Goal: Information Seeking & Learning: Learn about a topic

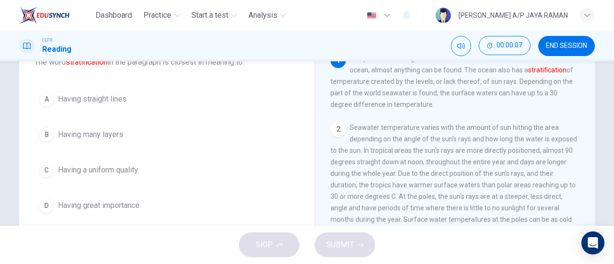
scroll to position [69, 0]
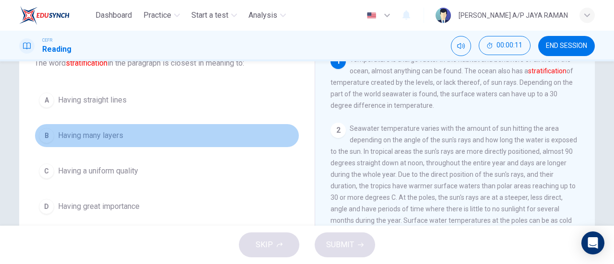
click at [143, 141] on button "B Having many layers" at bounding box center [167, 136] width 265 height 24
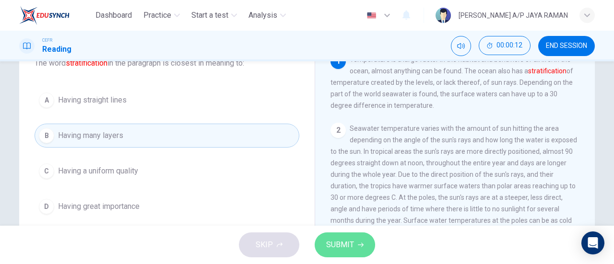
click at [344, 242] on span "SUBMIT" at bounding box center [340, 244] width 28 height 13
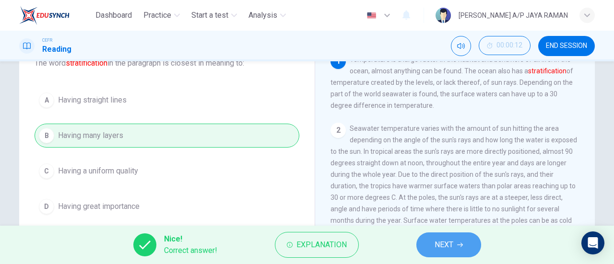
click at [443, 238] on span "NEXT" at bounding box center [444, 244] width 19 height 13
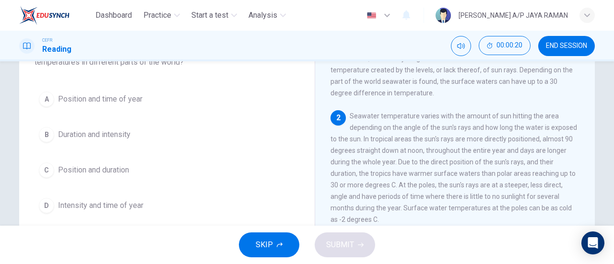
scroll to position [84, 0]
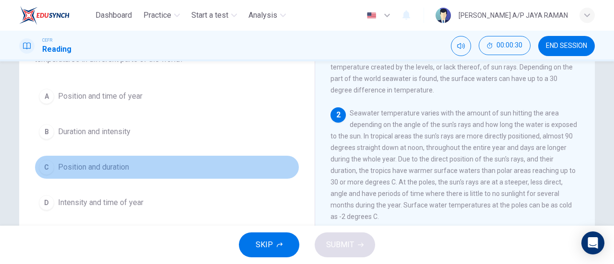
click at [132, 173] on button "C Position and duration" at bounding box center [167, 167] width 265 height 24
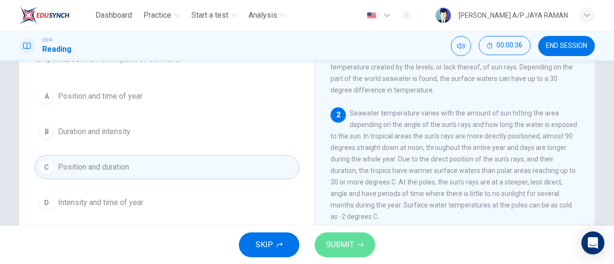
click at [355, 249] on button "SUBMIT" at bounding box center [345, 245] width 60 height 25
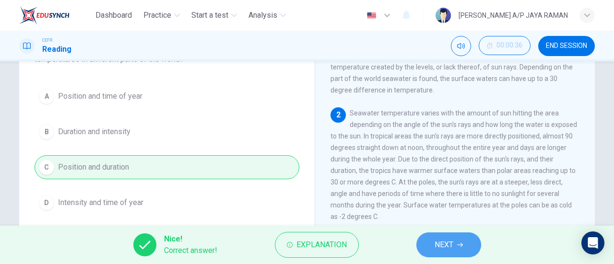
click at [428, 244] on button "NEXT" at bounding box center [448, 245] width 65 height 25
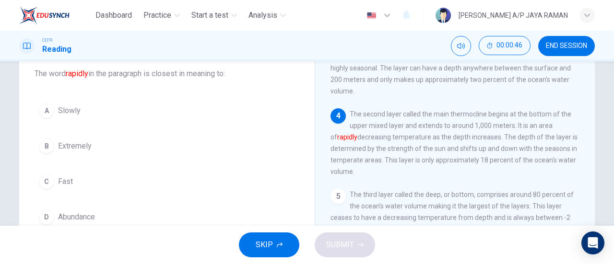
scroll to position [238, 0]
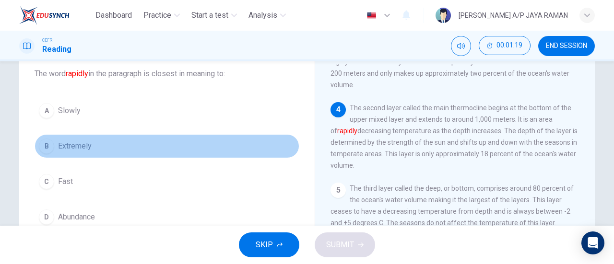
click at [96, 140] on button "B Extremely" at bounding box center [167, 146] width 265 height 24
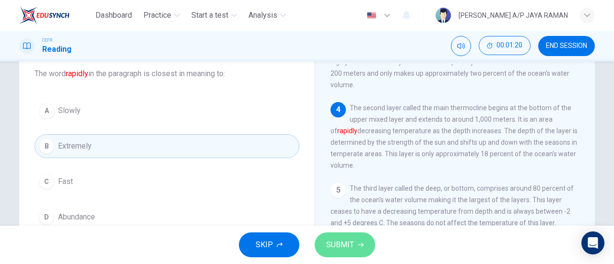
click at [351, 246] on span "SUBMIT" at bounding box center [340, 244] width 28 height 13
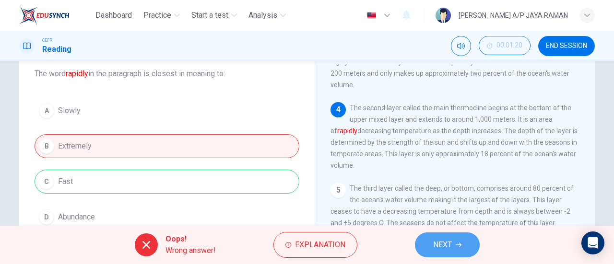
click at [465, 239] on button "NEXT" at bounding box center [447, 245] width 65 height 25
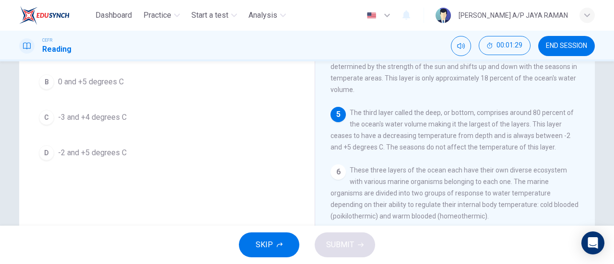
scroll to position [139, 0]
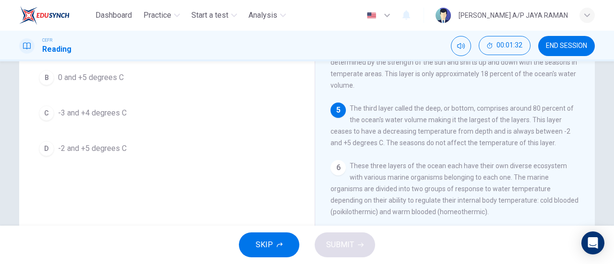
drag, startPoint x: 510, startPoint y: 136, endPoint x: 505, endPoint y: 137, distance: 4.9
click at [505, 137] on div "5 The third layer called the deep, or bottom, comprises around 80 percent of th…" at bounding box center [454, 126] width 249 height 46
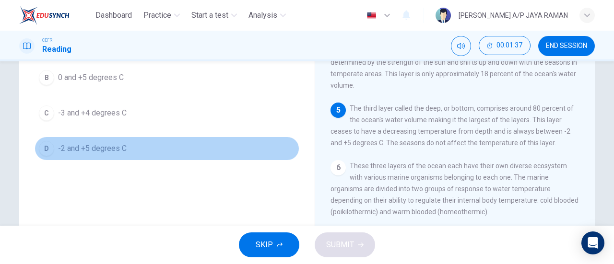
click at [103, 152] on span "-2 and +5 degrees C" at bounding box center [92, 149] width 69 height 12
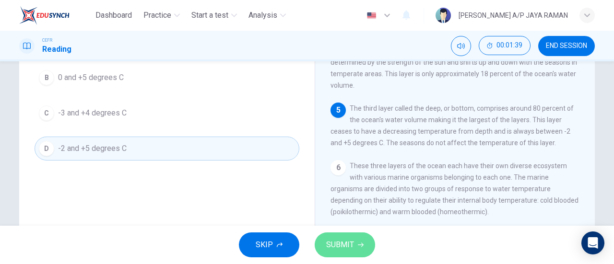
click at [341, 249] on span "SUBMIT" at bounding box center [340, 244] width 28 height 13
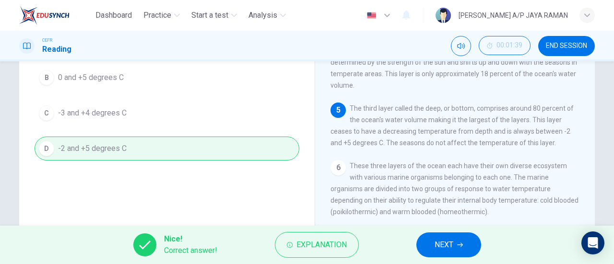
click at [467, 245] on button "NEXT" at bounding box center [448, 245] width 65 height 25
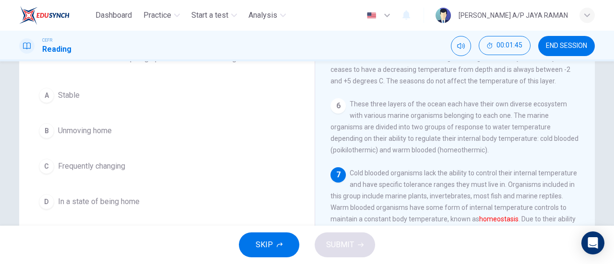
scroll to position [381, 0]
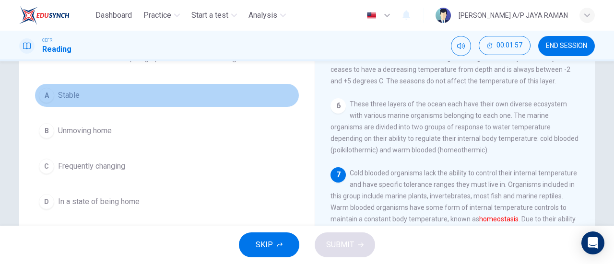
click at [83, 94] on button "A Stable" at bounding box center [167, 95] width 265 height 24
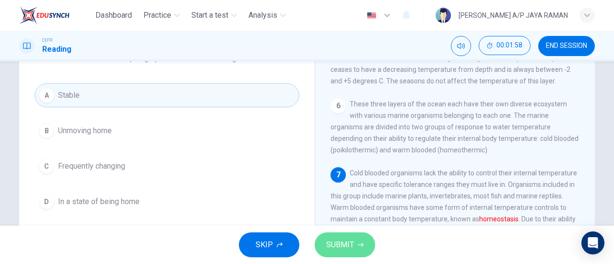
click at [352, 252] on button "SUBMIT" at bounding box center [345, 245] width 60 height 25
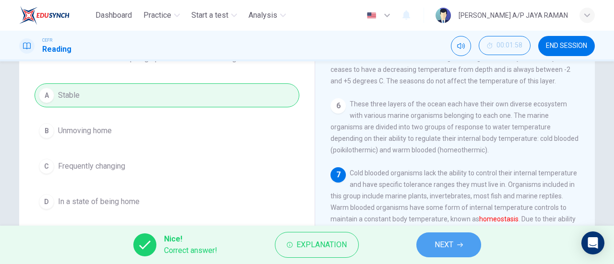
click at [455, 246] on button "NEXT" at bounding box center [448, 245] width 65 height 25
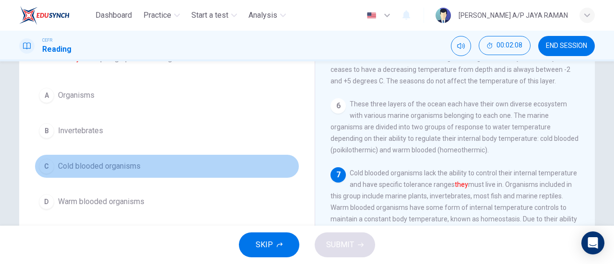
click at [154, 160] on button "C Cold blooded organisms" at bounding box center [167, 166] width 265 height 24
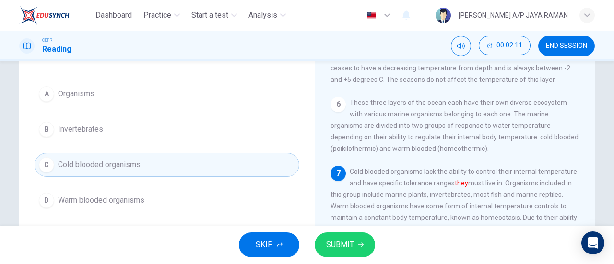
scroll to position [80, 0]
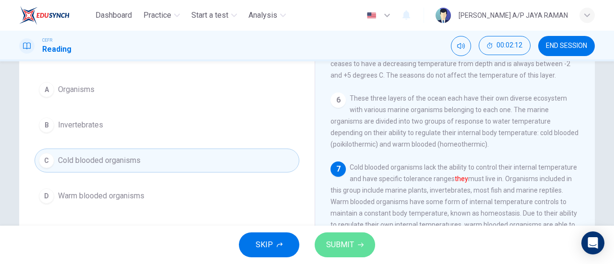
click at [362, 241] on button "SUBMIT" at bounding box center [345, 245] width 60 height 25
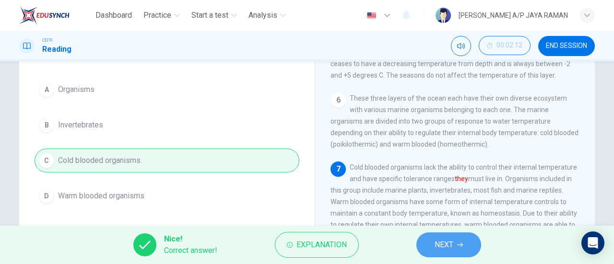
click at [435, 255] on button "NEXT" at bounding box center [448, 245] width 65 height 25
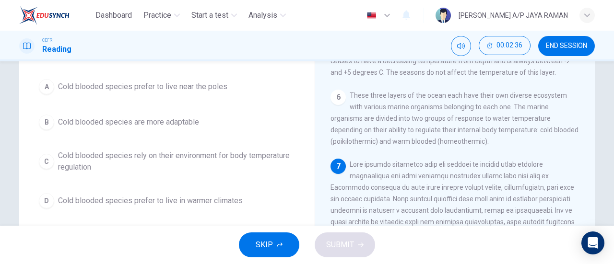
scroll to position [84, 0]
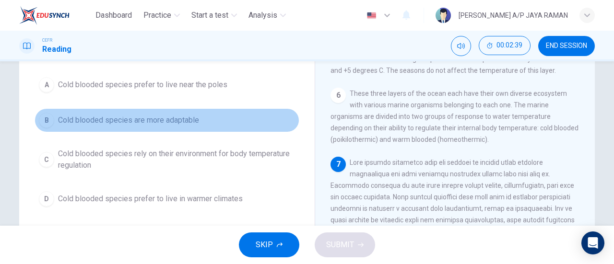
click at [159, 118] on span "Cold blooded species are more adaptable" at bounding box center [128, 121] width 141 height 12
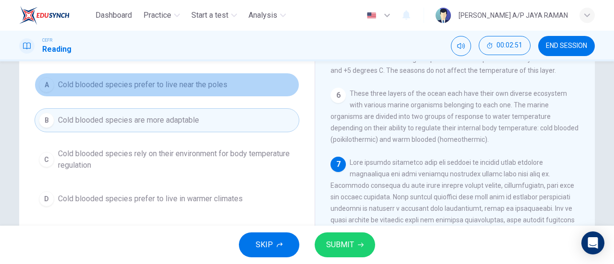
click at [179, 85] on span "Cold blooded species prefer to live near the poles" at bounding box center [142, 85] width 169 height 12
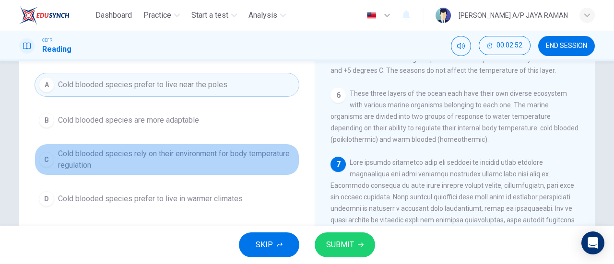
click at [179, 163] on span "Cold blooded species rely on their environment for body temperature regulation" at bounding box center [176, 159] width 237 height 23
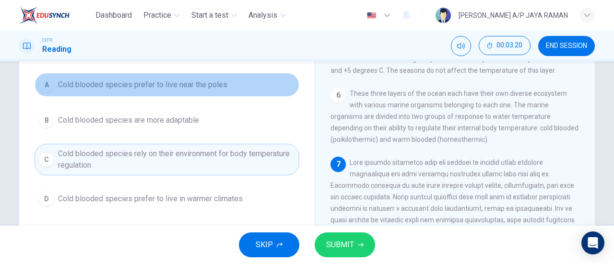
click at [233, 85] on button "A Cold blooded species prefer to live near the poles" at bounding box center [167, 85] width 265 height 24
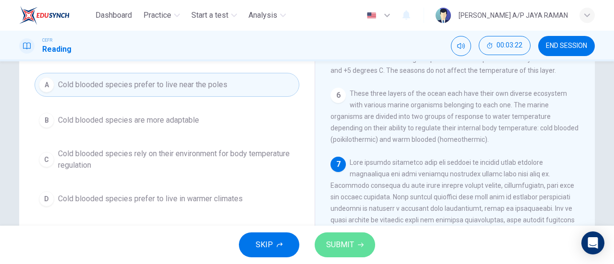
click at [346, 243] on span "SUBMIT" at bounding box center [340, 244] width 28 height 13
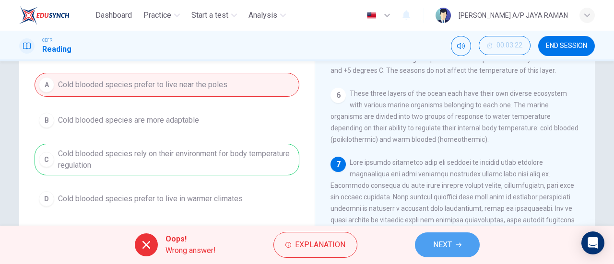
click at [451, 247] on span "NEXT" at bounding box center [442, 244] width 19 height 13
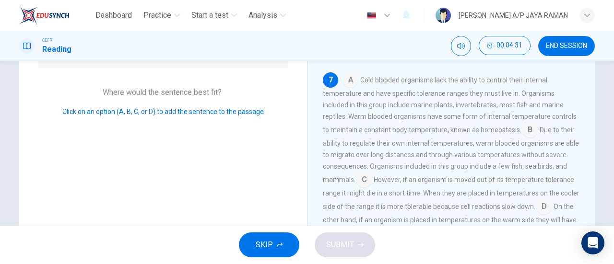
scroll to position [143, 0]
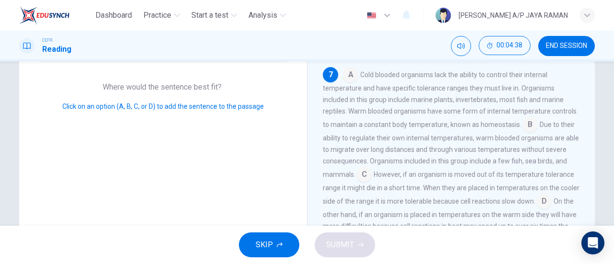
click at [525, 130] on input at bounding box center [529, 125] width 15 height 15
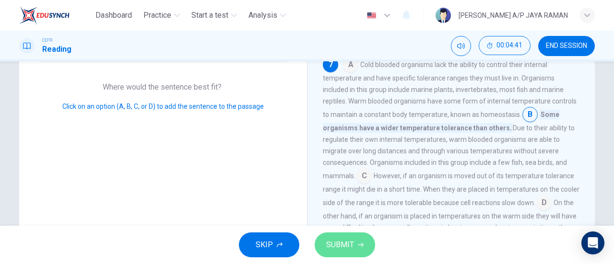
click at [342, 245] on span "SUBMIT" at bounding box center [340, 244] width 28 height 13
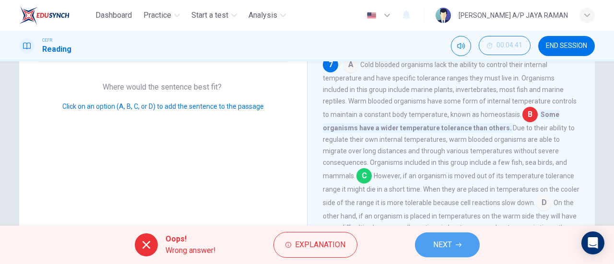
click at [448, 246] on span "NEXT" at bounding box center [442, 244] width 19 height 13
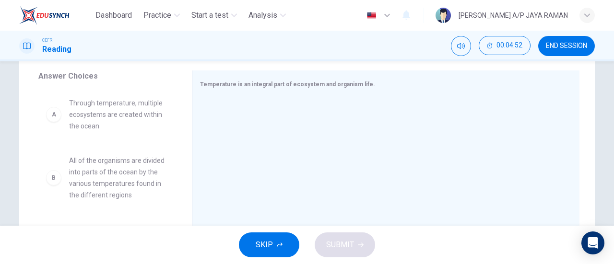
scroll to position [157, 0]
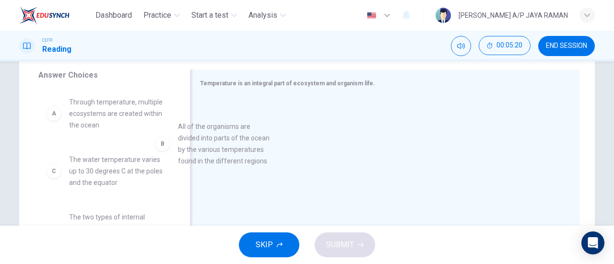
drag, startPoint x: 141, startPoint y: 166, endPoint x: 260, endPoint y: 134, distance: 122.7
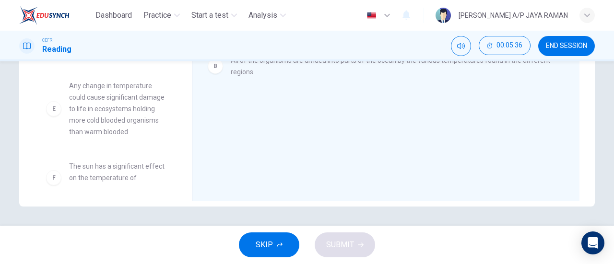
scroll to position [150, 0]
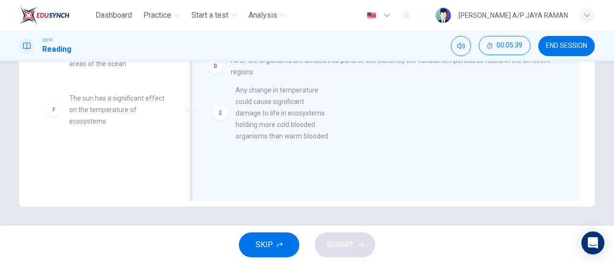
drag, startPoint x: 117, startPoint y: 130, endPoint x: 300, endPoint y: 120, distance: 183.5
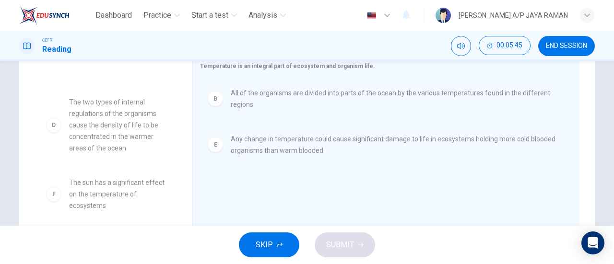
scroll to position [207, 0]
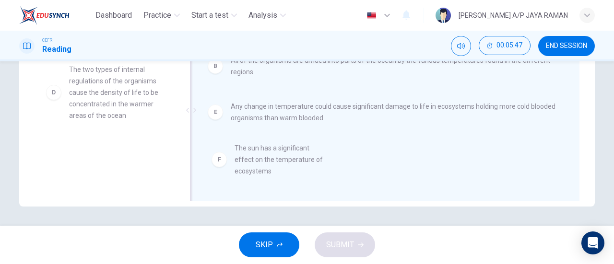
drag, startPoint x: 109, startPoint y: 171, endPoint x: 391, endPoint y: 172, distance: 282.0
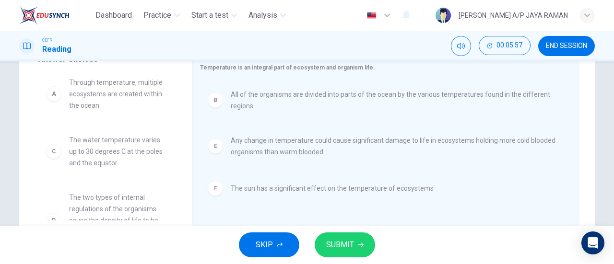
scroll to position [0, 0]
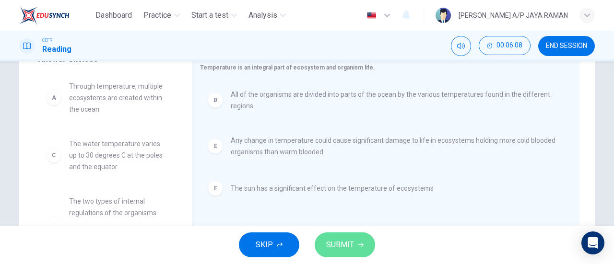
click at [343, 247] on span "SUBMIT" at bounding box center [340, 244] width 28 height 13
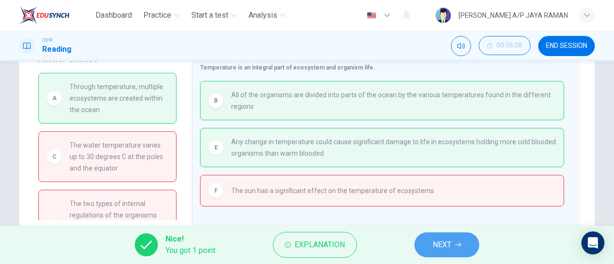
click at [464, 247] on button "NEXT" at bounding box center [446, 245] width 65 height 25
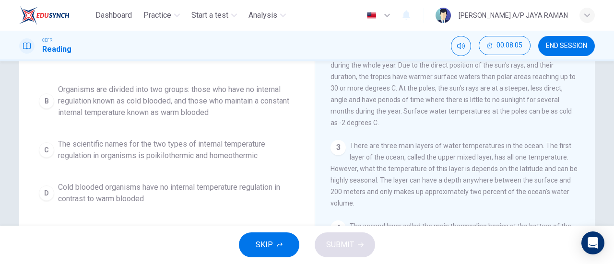
scroll to position [180, 0]
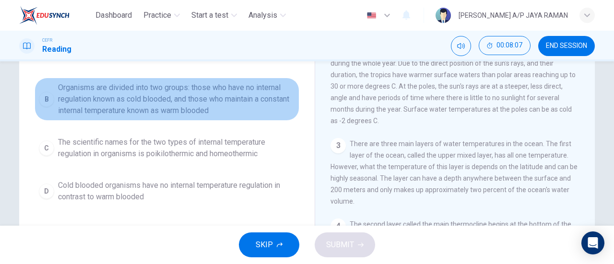
click at [232, 117] on span "Organisms are divided into two groups: those who have no internal regulation kn…" at bounding box center [176, 99] width 237 height 35
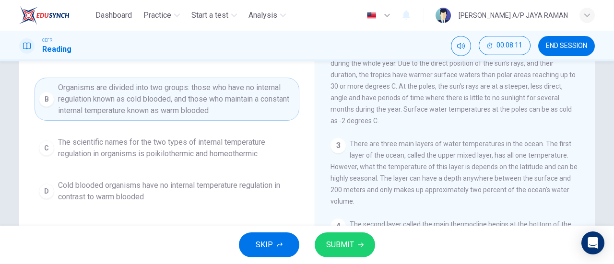
click at [457, 188] on span "There are three main layers of water temperatures in the ocean. The first layer…" at bounding box center [453, 172] width 247 height 65
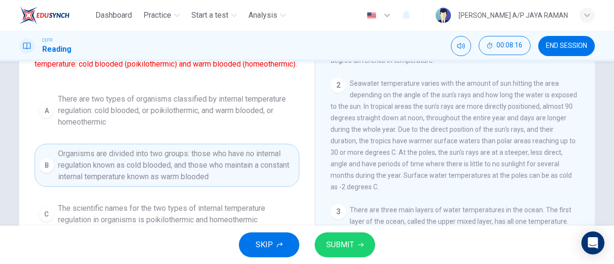
scroll to position [118, 0]
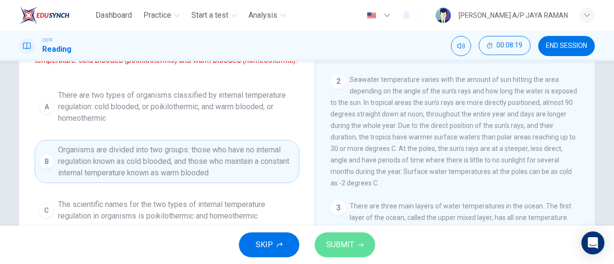
click at [361, 252] on button "SUBMIT" at bounding box center [345, 245] width 60 height 25
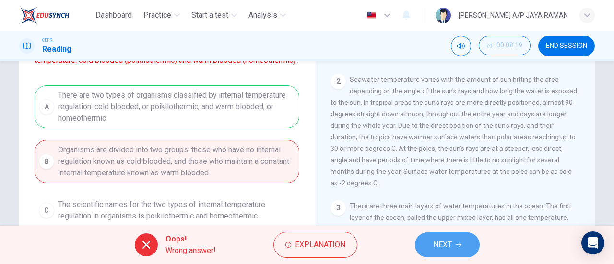
click at [436, 239] on span "NEXT" at bounding box center [442, 244] width 19 height 13
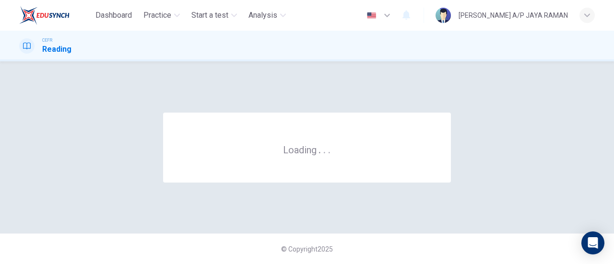
scroll to position [0, 0]
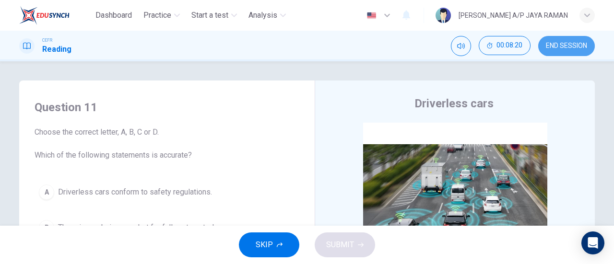
click at [565, 47] on span "END SESSION" at bounding box center [566, 46] width 41 height 8
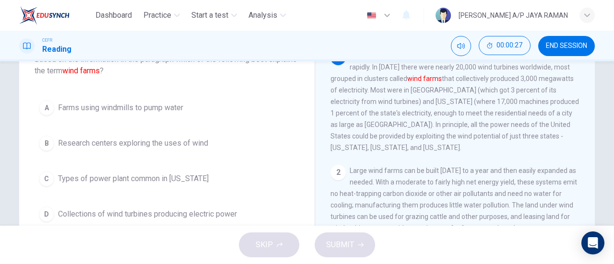
scroll to position [72, 0]
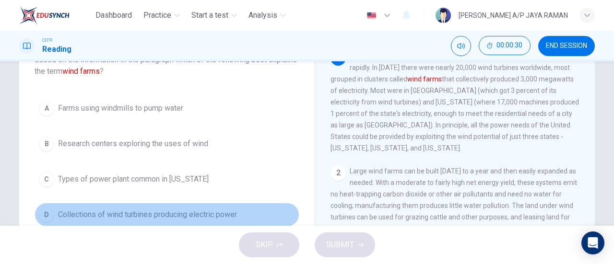
click at [141, 212] on span "Collections of wind turbines producing electric power" at bounding box center [147, 215] width 179 height 12
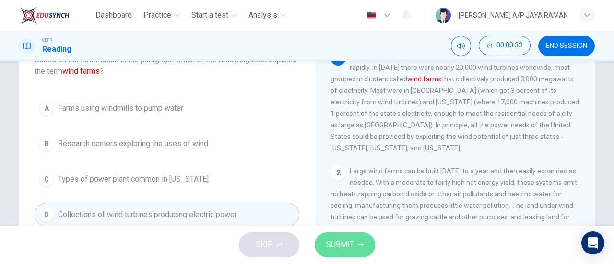
click at [347, 245] on span "SUBMIT" at bounding box center [340, 244] width 28 height 13
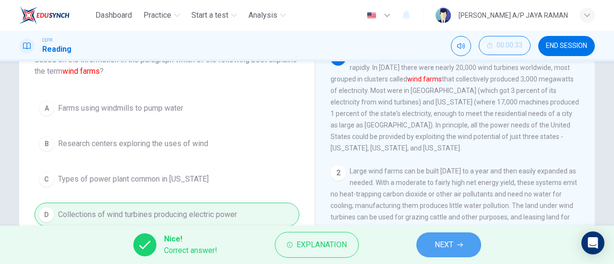
click at [459, 244] on icon "button" at bounding box center [460, 245] width 6 height 6
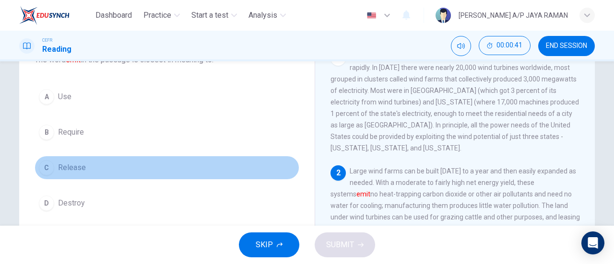
click at [73, 173] on button "C Release" at bounding box center [167, 168] width 265 height 24
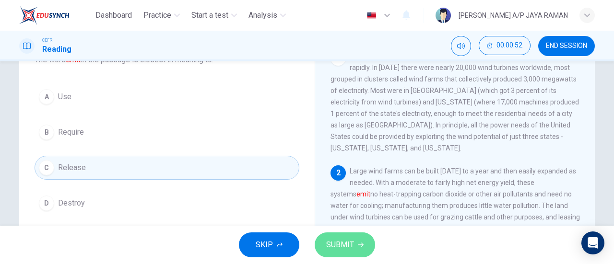
click at [359, 245] on icon "button" at bounding box center [361, 245] width 6 height 4
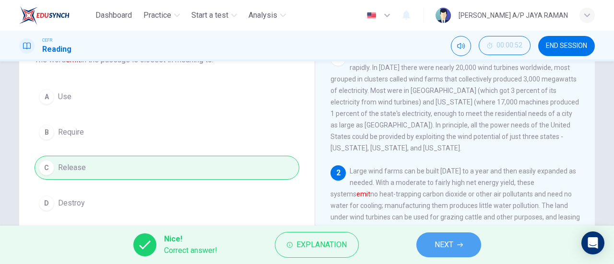
click at [434, 239] on button "NEXT" at bounding box center [448, 245] width 65 height 25
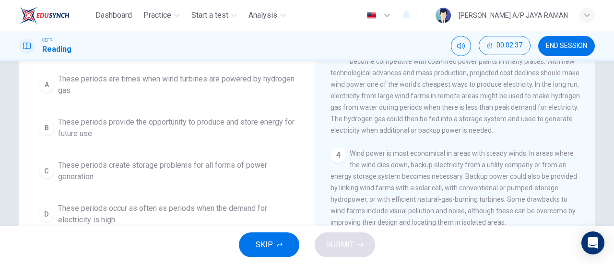
scroll to position [100, 0]
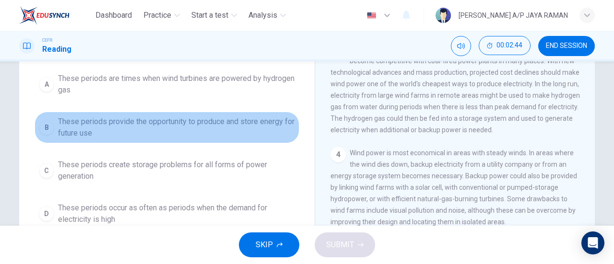
click at [272, 140] on button "B These periods provide the opportunity to produce and store energy for future …" at bounding box center [167, 128] width 265 height 32
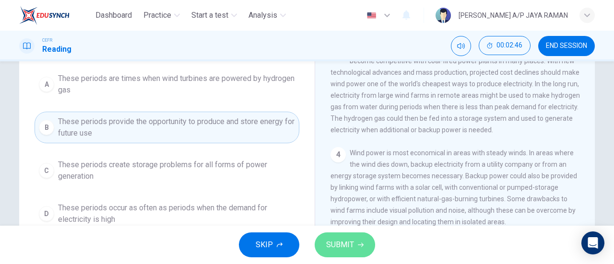
click at [356, 247] on button "SUBMIT" at bounding box center [345, 245] width 60 height 25
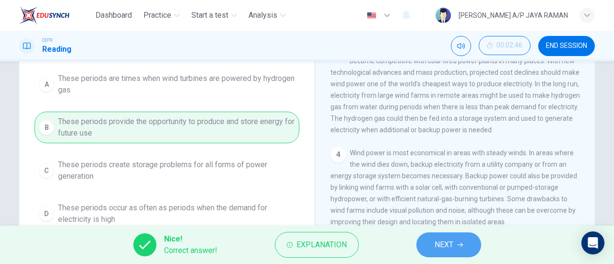
click at [465, 250] on button "NEXT" at bounding box center [448, 245] width 65 height 25
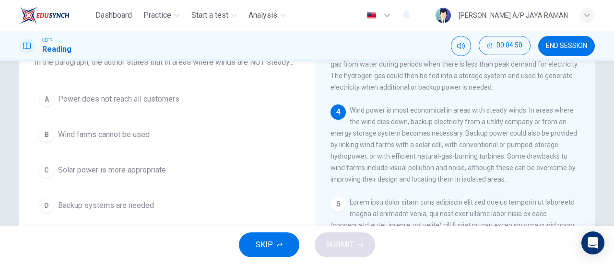
scroll to position [81, 0]
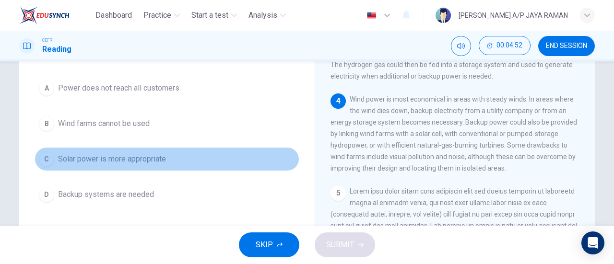
click at [178, 165] on button "C Solar power is more appropriate" at bounding box center [167, 159] width 265 height 24
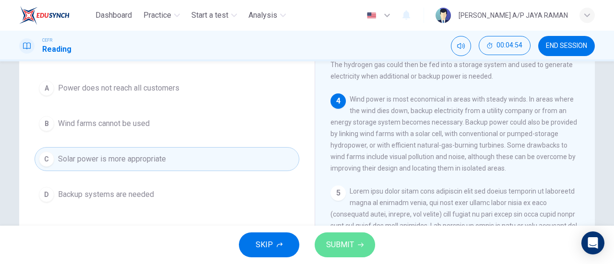
click at [367, 238] on button "SUBMIT" at bounding box center [345, 245] width 60 height 25
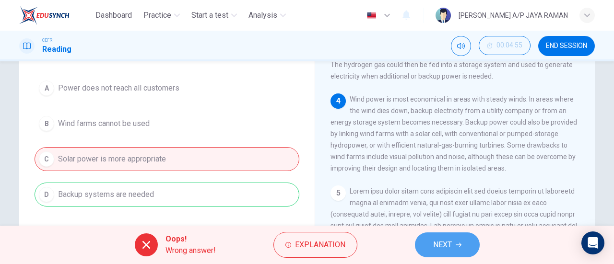
click at [442, 246] on span "NEXT" at bounding box center [442, 244] width 19 height 13
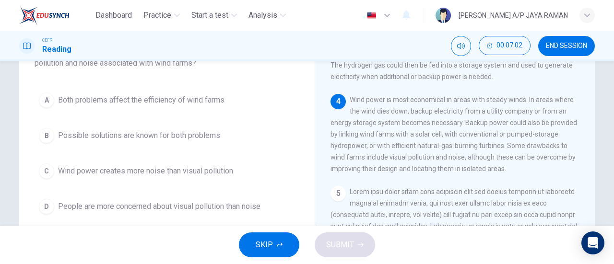
scroll to position [80, 0]
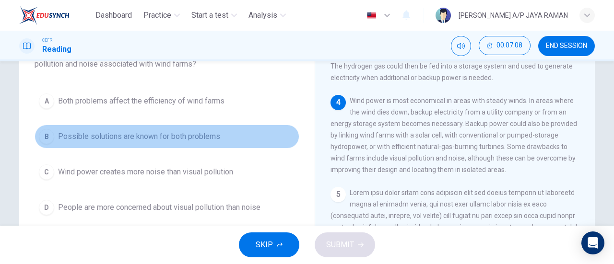
click at [209, 135] on span "Possible solutions are known for both problems" at bounding box center [139, 137] width 162 height 12
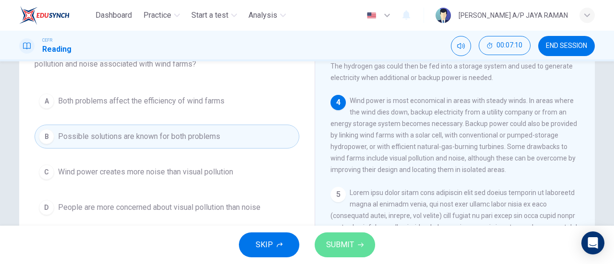
click at [349, 251] on span "SUBMIT" at bounding box center [340, 244] width 28 height 13
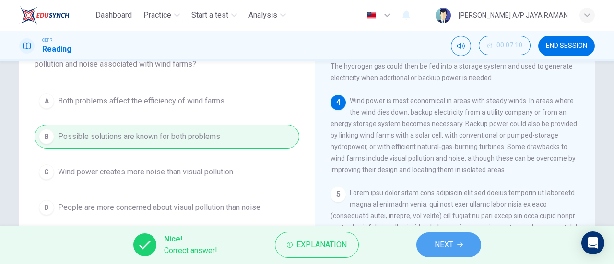
click at [447, 243] on span "NEXT" at bounding box center [444, 244] width 19 height 13
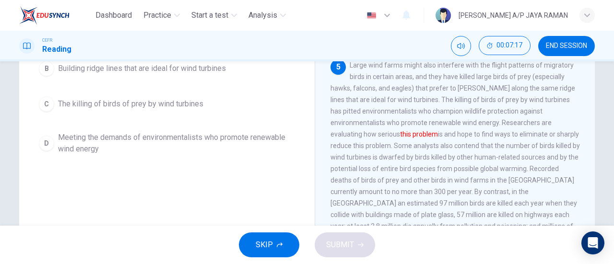
scroll to position [323, 0]
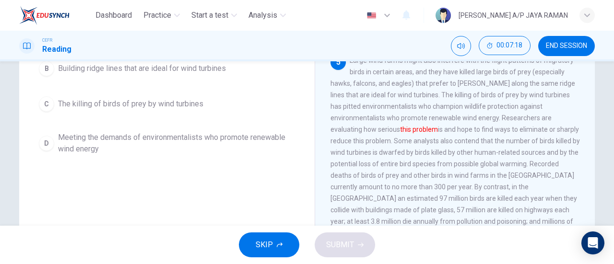
drag, startPoint x: 589, startPoint y: 118, endPoint x: 593, endPoint y: 148, distance: 29.9
click at [593, 148] on div "Question 6 The phrase this problem in the passage refers to: A Interference wit…" at bounding box center [307, 110] width 606 height 333
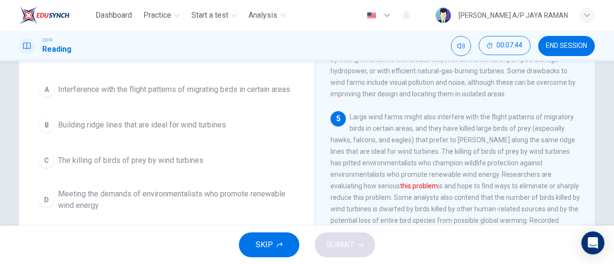
scroll to position [81, 0]
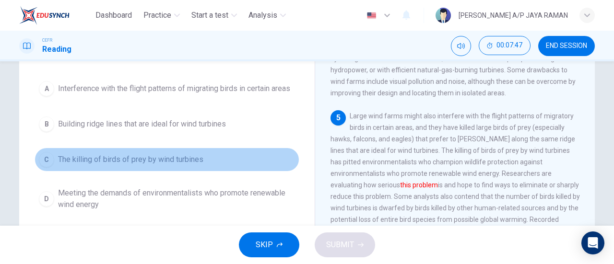
click at [253, 149] on button "C The killing of birds of prey by wind turbines" at bounding box center [167, 160] width 265 height 24
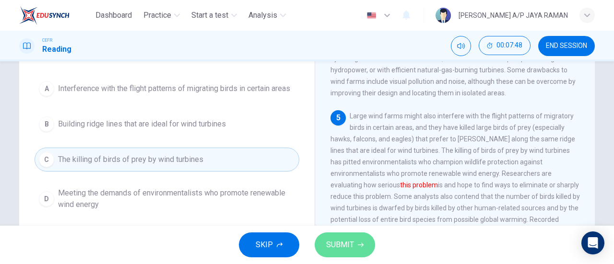
click at [347, 237] on button "SUBMIT" at bounding box center [345, 245] width 60 height 25
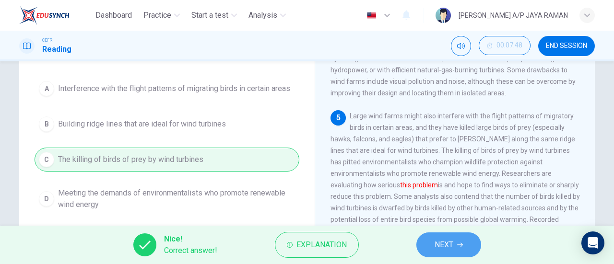
click at [447, 240] on span "NEXT" at bounding box center [444, 244] width 19 height 13
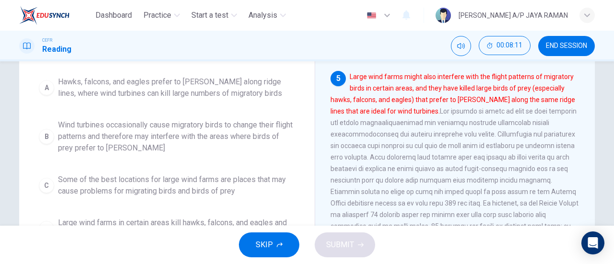
scroll to position [121, 0]
click at [238, 94] on span "Hawks, falcons, and eagles prefer to [PERSON_NAME] along ridge lines, where win…" at bounding box center [176, 86] width 237 height 23
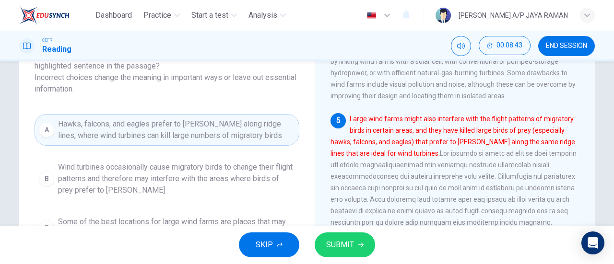
scroll to position [80, 0]
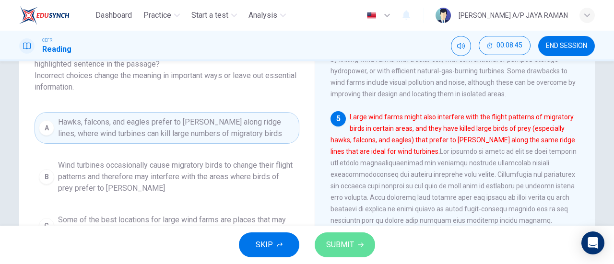
click at [364, 237] on button "SUBMIT" at bounding box center [345, 245] width 60 height 25
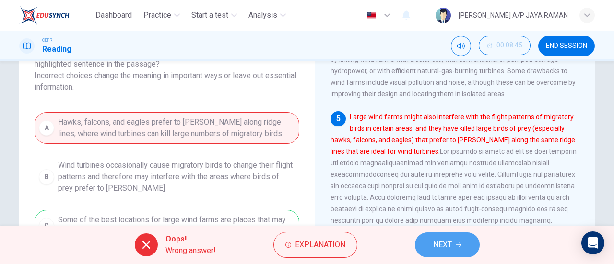
click at [429, 246] on button "NEXT" at bounding box center [447, 245] width 65 height 25
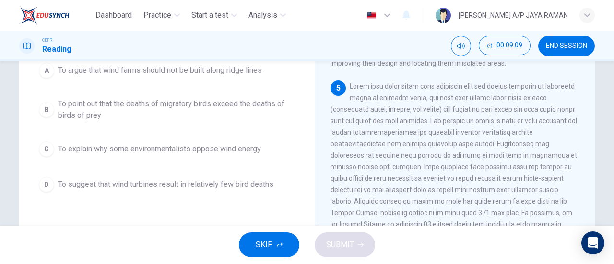
scroll to position [110, 0]
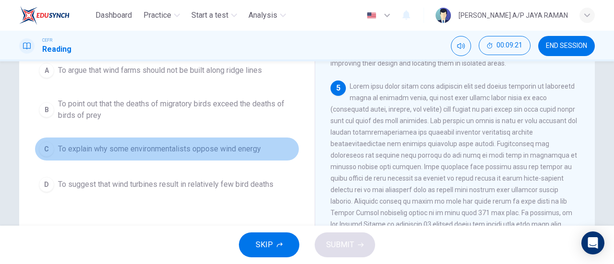
click at [261, 154] on button "C To explain why some environmentalists oppose wind energy" at bounding box center [167, 149] width 265 height 24
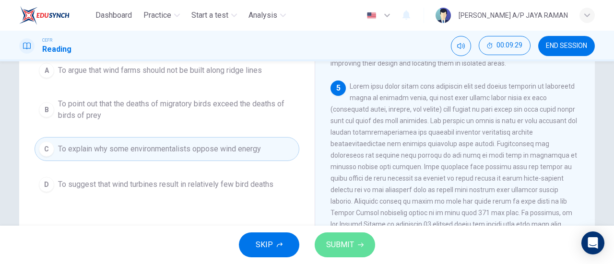
click at [353, 250] on span "SUBMIT" at bounding box center [340, 244] width 28 height 13
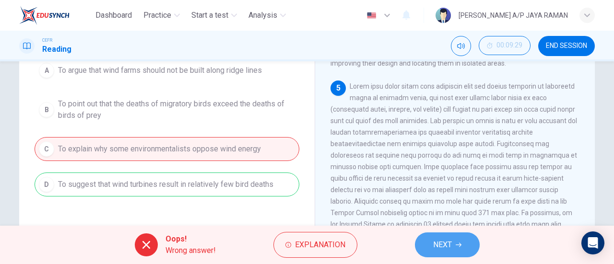
click at [432, 241] on button "NEXT" at bounding box center [447, 245] width 65 height 25
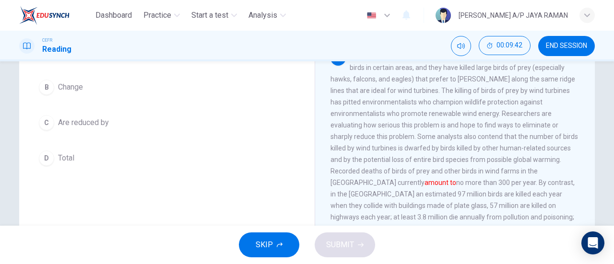
scroll to position [341, 0]
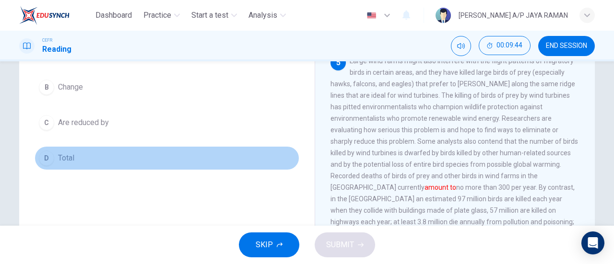
click at [55, 164] on button "D Total" at bounding box center [167, 158] width 265 height 24
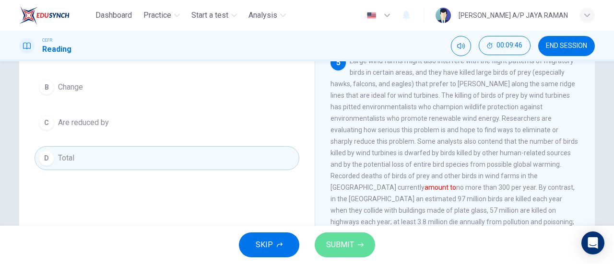
click at [353, 254] on button "SUBMIT" at bounding box center [345, 245] width 60 height 25
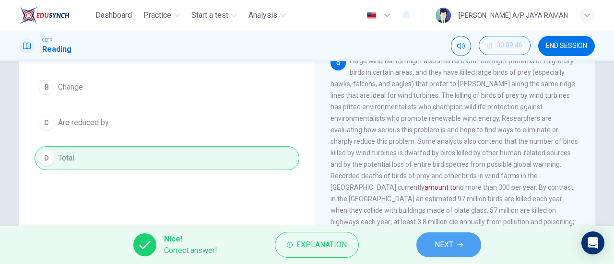
click at [453, 233] on button "NEXT" at bounding box center [448, 245] width 65 height 25
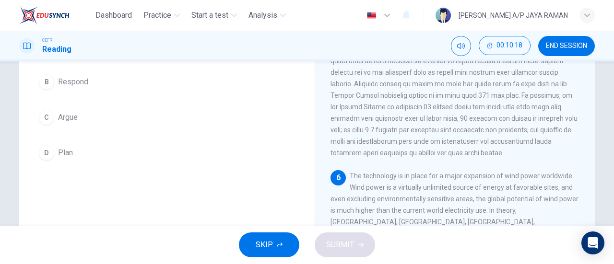
scroll to position [93, 0]
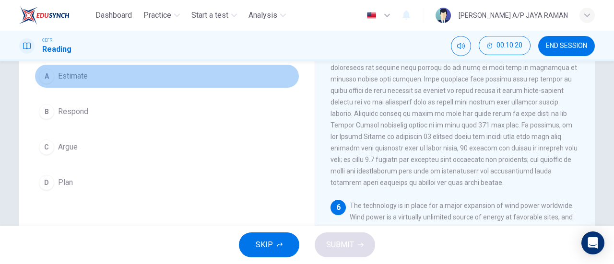
click at [110, 82] on button "A Estimate" at bounding box center [167, 76] width 265 height 24
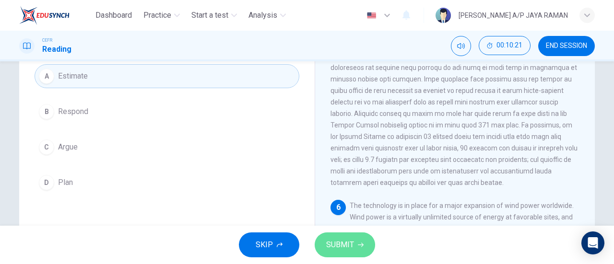
click at [337, 235] on button "SUBMIT" at bounding box center [345, 245] width 60 height 25
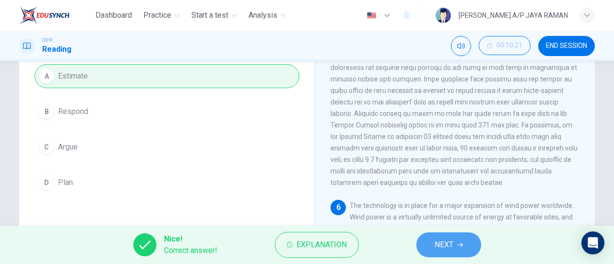
click at [459, 243] on icon "button" at bounding box center [460, 245] width 6 height 6
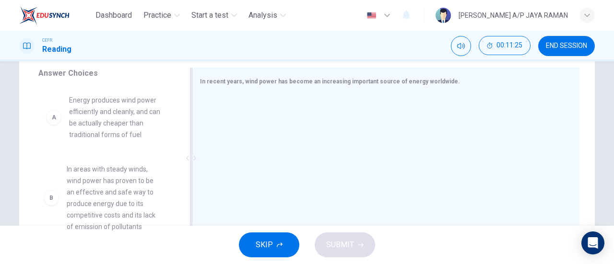
scroll to position [0, 0]
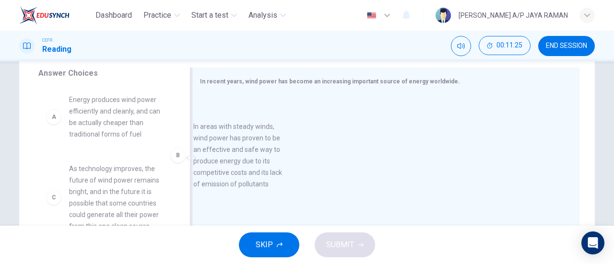
drag, startPoint x: 107, startPoint y: 206, endPoint x: 247, endPoint y: 157, distance: 148.3
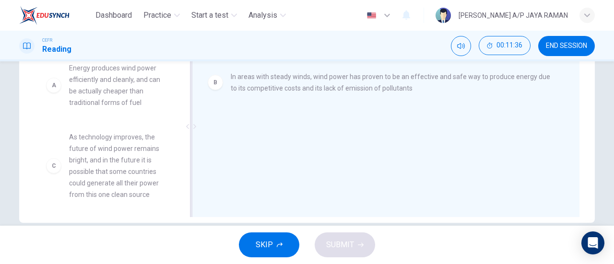
scroll to position [0, 0]
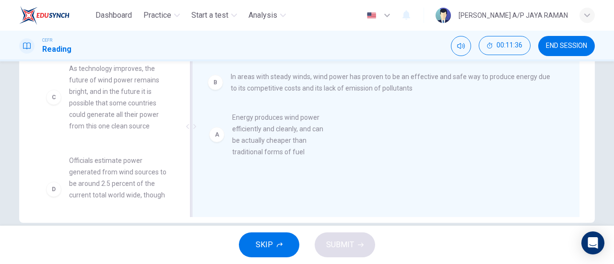
drag, startPoint x: 108, startPoint y: 84, endPoint x: 321, endPoint y: 147, distance: 222.0
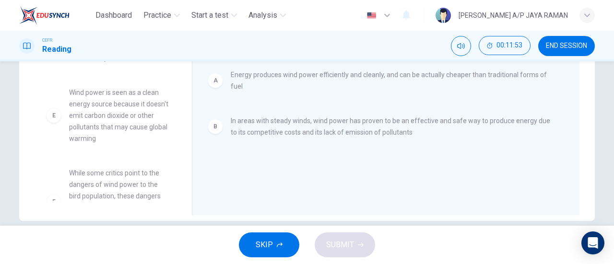
scroll to position [160, 0]
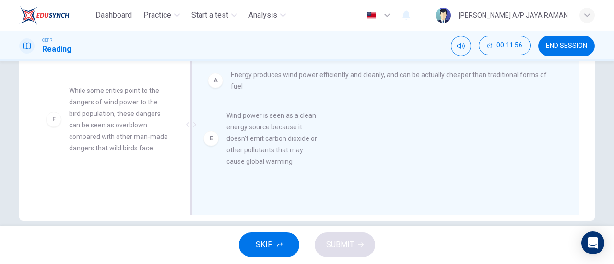
drag, startPoint x: 129, startPoint y: 128, endPoint x: 320, endPoint y: 168, distance: 195.9
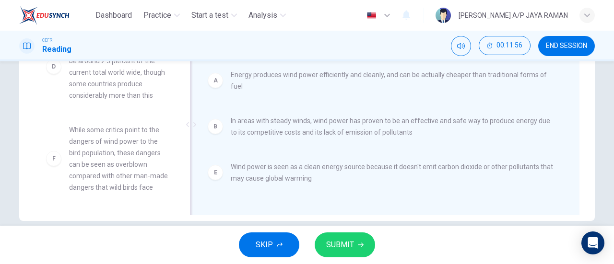
scroll to position [132, 0]
click at [358, 245] on icon "button" at bounding box center [361, 245] width 6 height 6
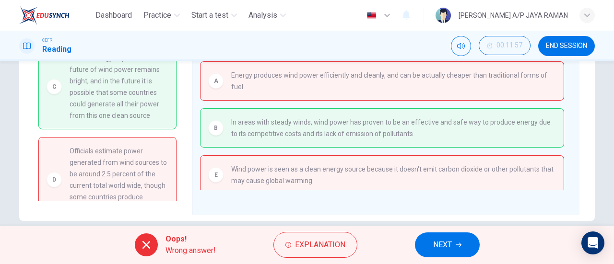
scroll to position [0, 0]
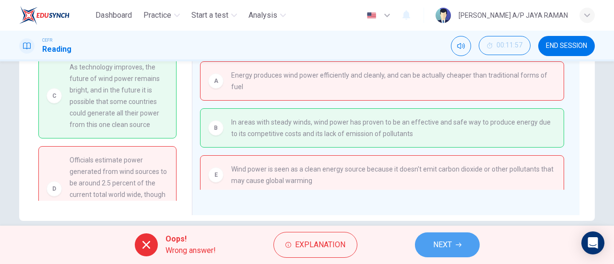
click at [450, 247] on span "NEXT" at bounding box center [442, 244] width 19 height 13
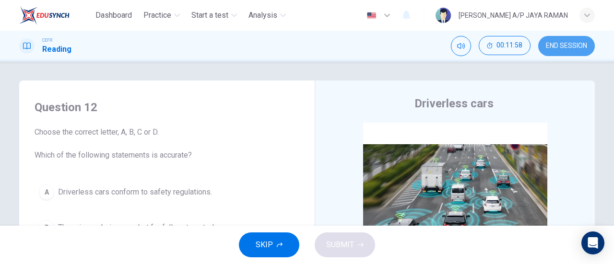
click at [557, 55] on button "END SESSION" at bounding box center [566, 46] width 57 height 20
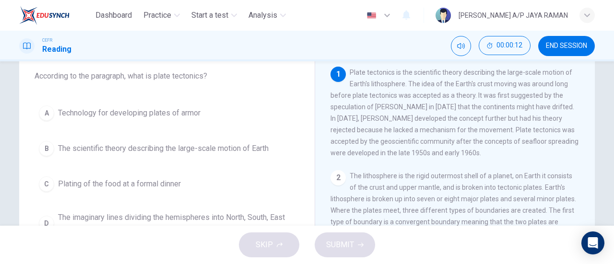
scroll to position [59, 0]
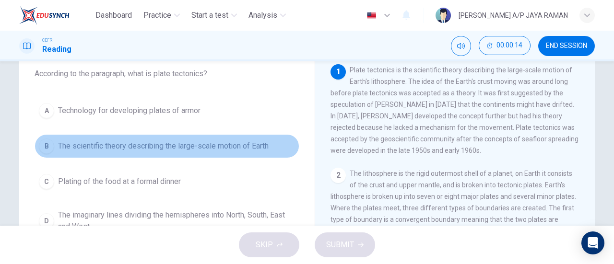
click at [256, 152] on button "B The scientific theory describing the large-scale motion of Earth" at bounding box center [167, 146] width 265 height 24
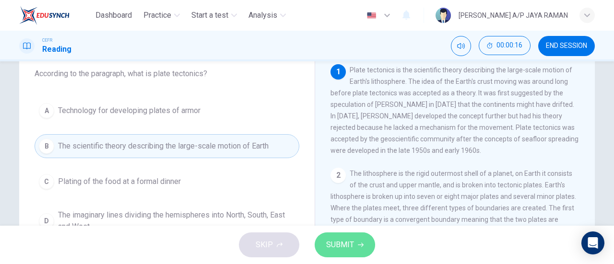
click at [354, 249] on button "SUBMIT" at bounding box center [345, 245] width 60 height 25
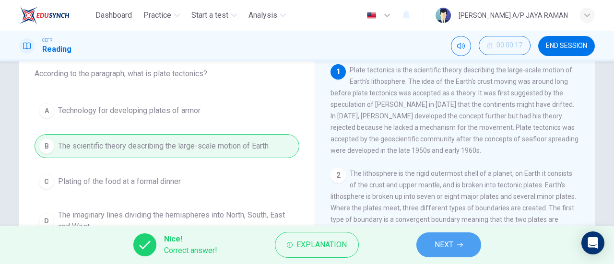
click at [446, 240] on span "NEXT" at bounding box center [444, 244] width 19 height 13
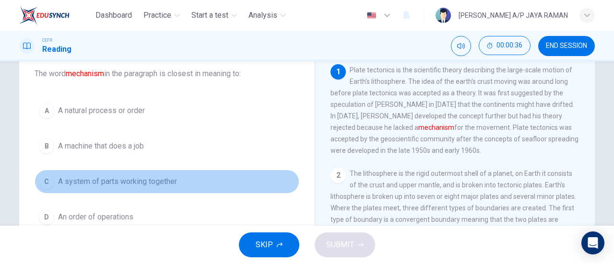
click at [181, 172] on button "C A system of parts working together" at bounding box center [167, 182] width 265 height 24
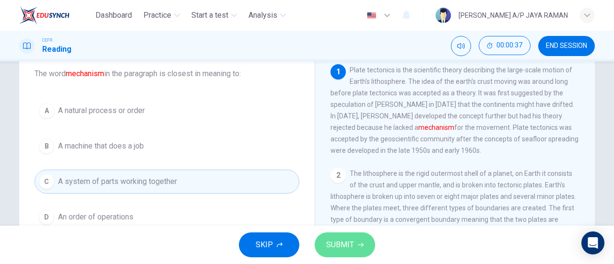
click at [355, 235] on button "SUBMIT" at bounding box center [345, 245] width 60 height 25
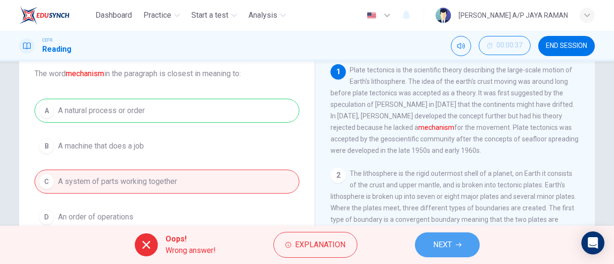
click at [439, 241] on span "NEXT" at bounding box center [442, 244] width 19 height 13
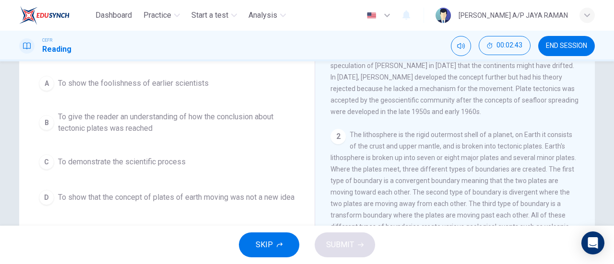
scroll to position [96, 0]
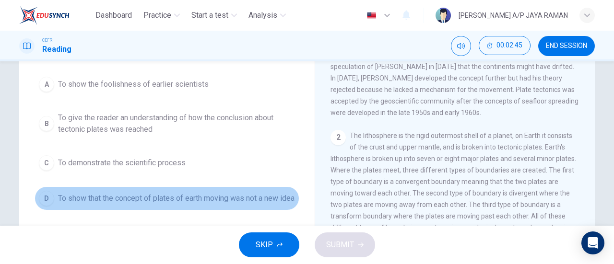
click at [228, 199] on span "To show that the concept of plates of earth moving was not a new idea" at bounding box center [176, 199] width 236 height 12
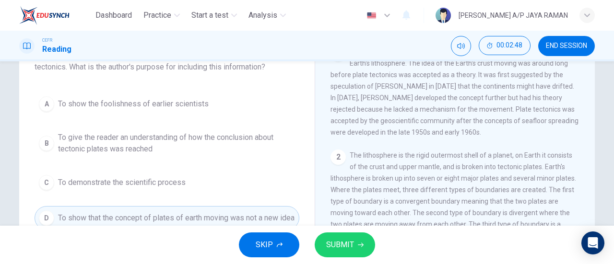
scroll to position [70, 0]
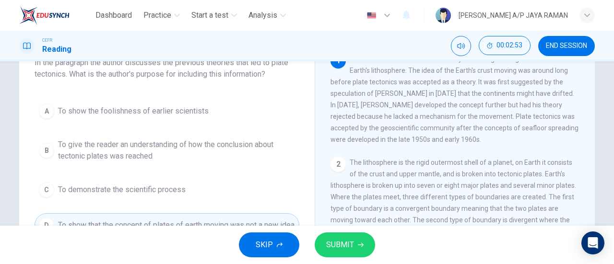
click at [363, 253] on button "SUBMIT" at bounding box center [345, 245] width 60 height 25
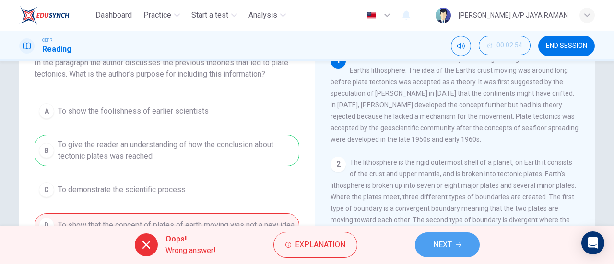
click at [431, 240] on button "NEXT" at bounding box center [447, 245] width 65 height 25
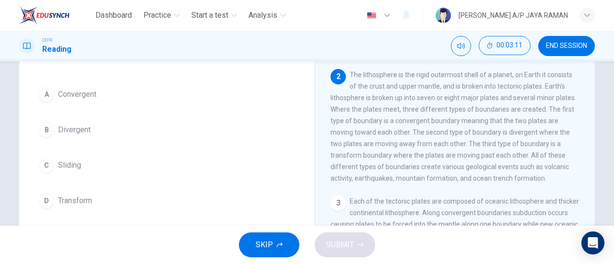
scroll to position [83, 0]
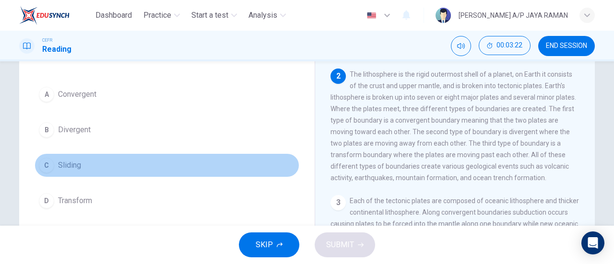
click at [118, 169] on button "C Sliding" at bounding box center [167, 165] width 265 height 24
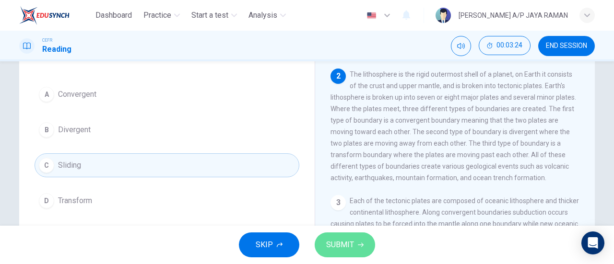
click at [356, 246] on button "SUBMIT" at bounding box center [345, 245] width 60 height 25
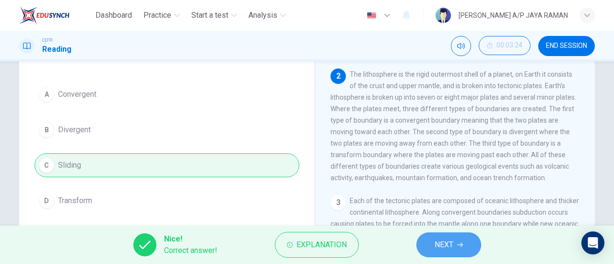
click at [431, 243] on button "NEXT" at bounding box center [448, 245] width 65 height 25
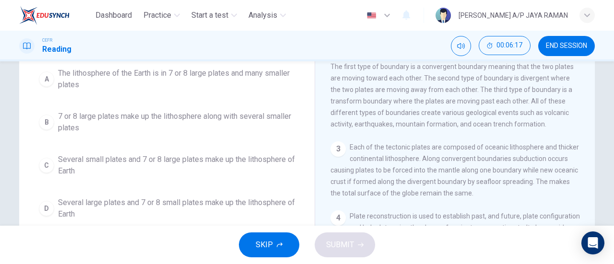
scroll to position [127, 0]
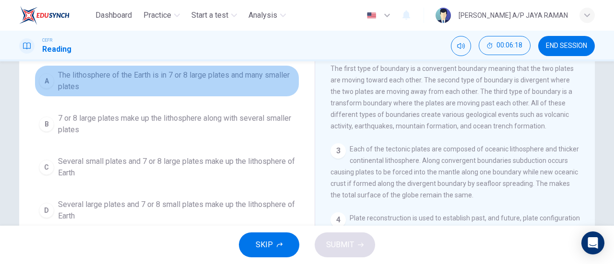
click at [278, 84] on span "The lithosphere of the Earth is in 7 or 8 large plates and many smaller plates" at bounding box center [176, 81] width 237 height 23
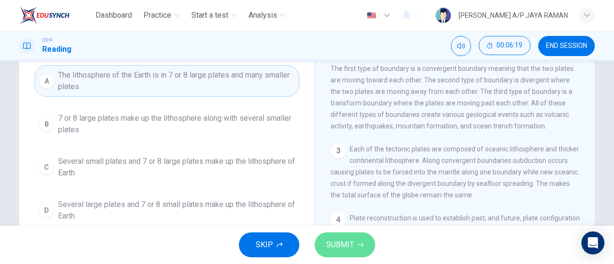
click at [359, 252] on button "SUBMIT" at bounding box center [345, 245] width 60 height 25
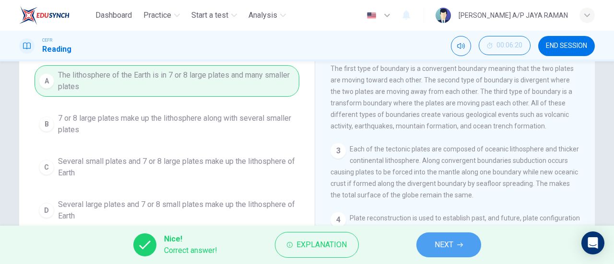
click at [445, 245] on span "NEXT" at bounding box center [444, 244] width 19 height 13
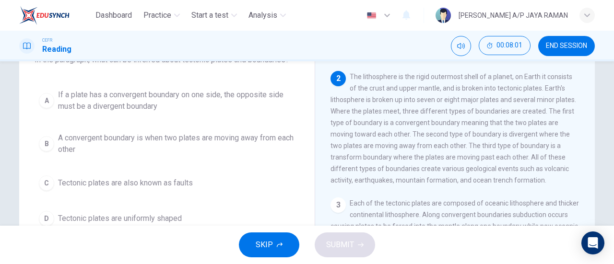
scroll to position [72, 0]
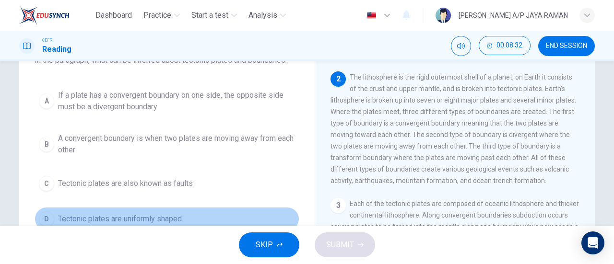
click at [142, 215] on span "Tectonic plates are uniformly shaped" at bounding box center [120, 219] width 124 height 12
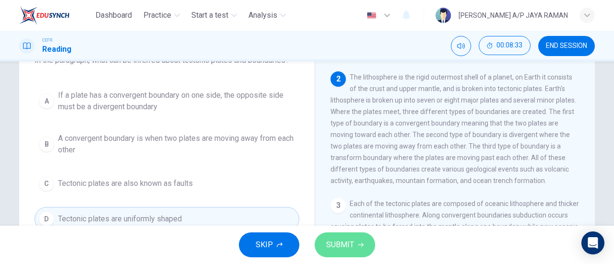
click at [359, 244] on icon "button" at bounding box center [361, 245] width 6 height 6
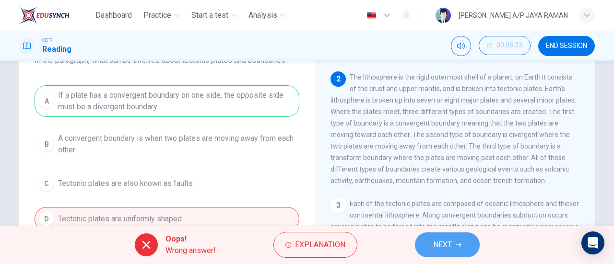
click at [441, 247] on span "NEXT" at bounding box center [442, 244] width 19 height 13
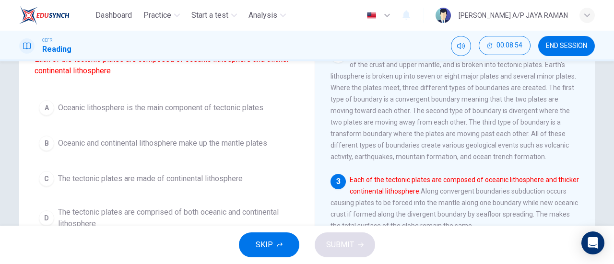
scroll to position [97, 0]
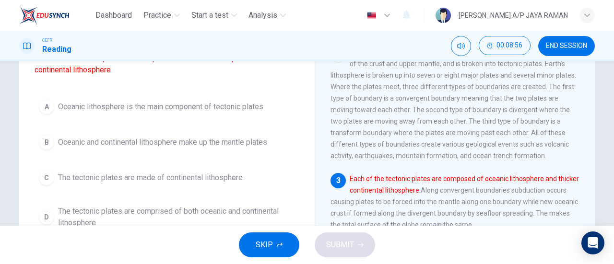
drag, startPoint x: 606, startPoint y: 144, endPoint x: 613, endPoint y: 149, distance: 8.6
click at [613, 149] on div "Question 7 Which sentence is most similar to the following sentence from the pa…" at bounding box center [307, 143] width 614 height 165
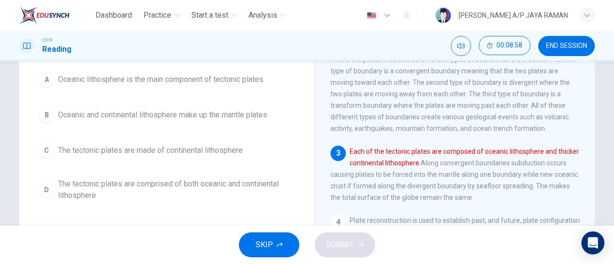
scroll to position [123, 0]
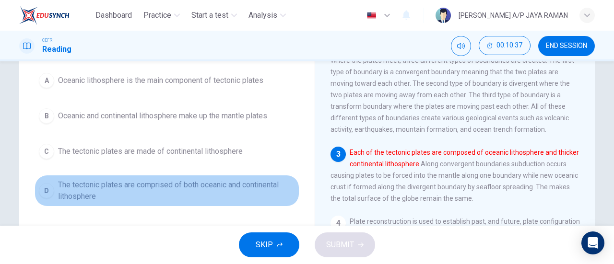
click at [235, 201] on span "The tectonic plates are comprised of both oceanic and continental lithosphere" at bounding box center [176, 190] width 237 height 23
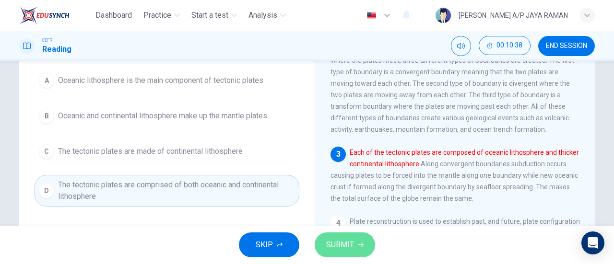
click at [362, 242] on button "SUBMIT" at bounding box center [345, 245] width 60 height 25
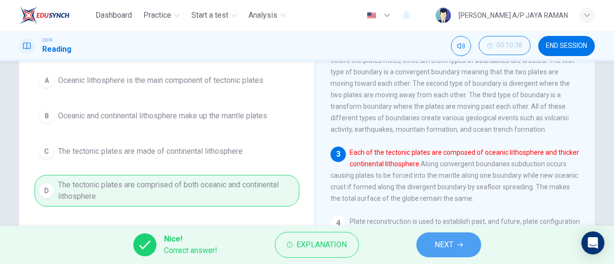
click at [472, 247] on button "NEXT" at bounding box center [448, 245] width 65 height 25
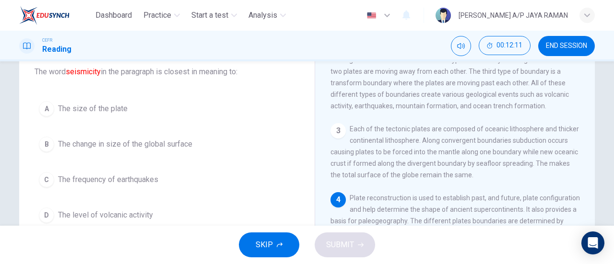
scroll to position [59, 0]
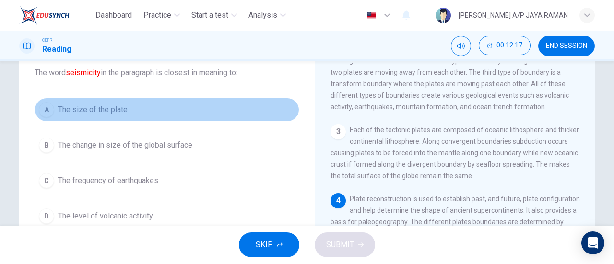
click at [123, 105] on span "The size of the plate" at bounding box center [93, 110] width 70 height 12
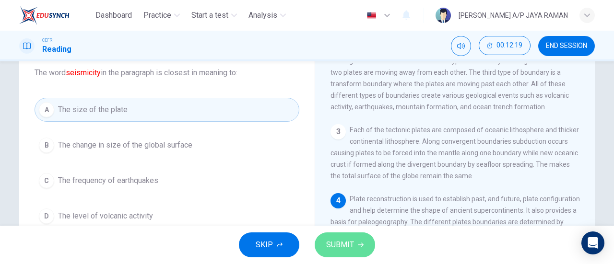
click at [335, 247] on span "SUBMIT" at bounding box center [340, 244] width 28 height 13
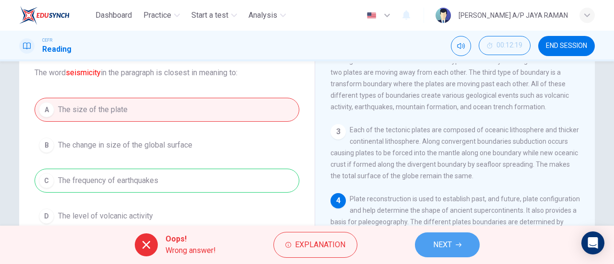
click at [452, 243] on span "NEXT" at bounding box center [442, 244] width 19 height 13
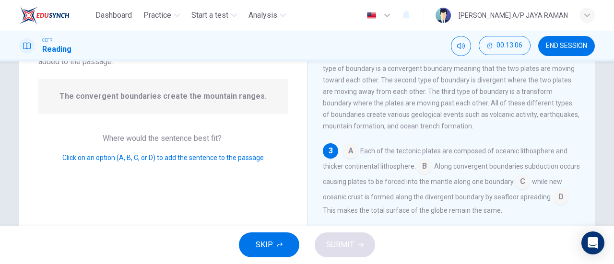
scroll to position [81, 0]
click at [553, 205] on input at bounding box center [560, 197] width 15 height 15
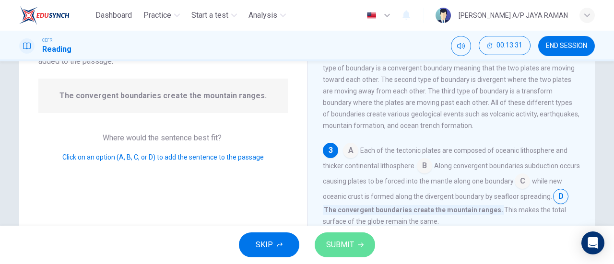
click at [351, 250] on span "SUBMIT" at bounding box center [340, 244] width 28 height 13
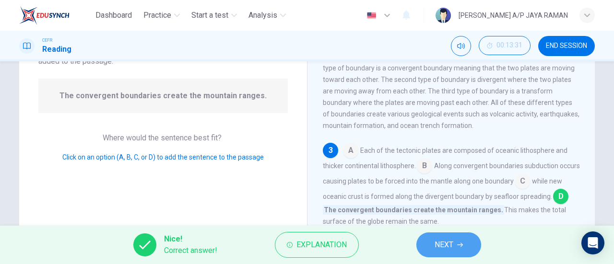
click at [444, 238] on button "NEXT" at bounding box center [448, 245] width 65 height 25
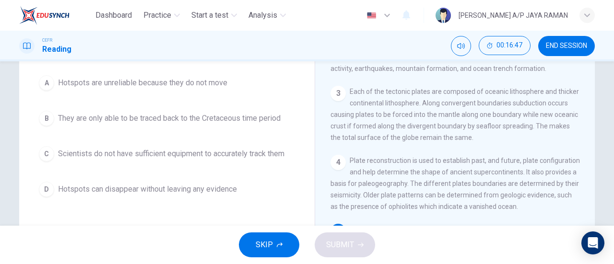
scroll to position [102, 0]
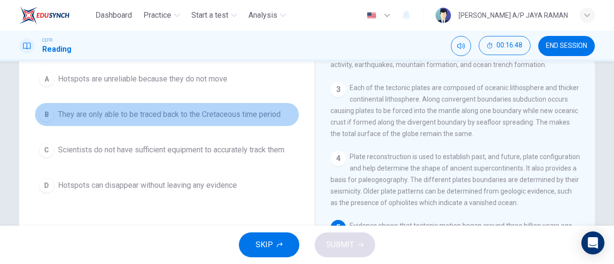
click at [280, 121] on button "B They are only able to be traced back to the Cretaceous time period" at bounding box center [167, 115] width 265 height 24
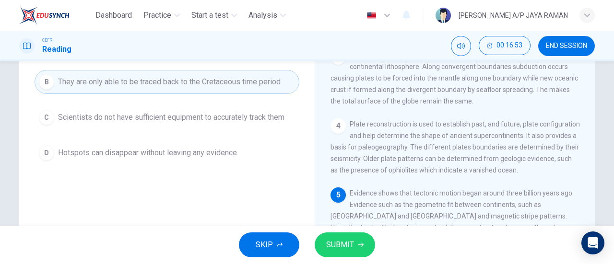
scroll to position [87, 0]
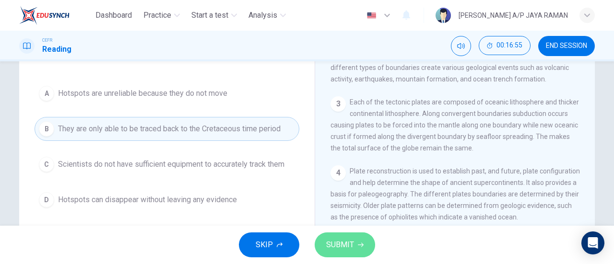
click at [333, 236] on button "SUBMIT" at bounding box center [345, 245] width 60 height 25
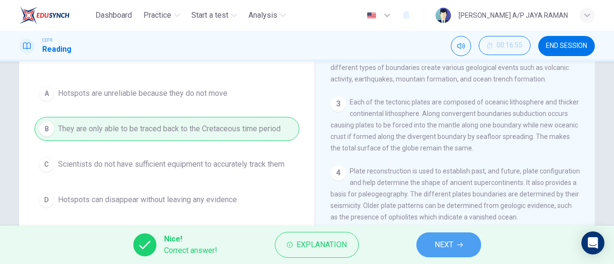
click at [457, 246] on button "NEXT" at bounding box center [448, 245] width 65 height 25
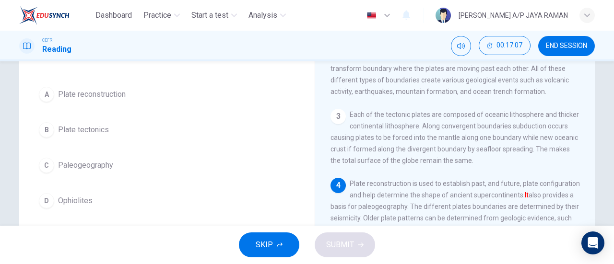
scroll to position [73, 0]
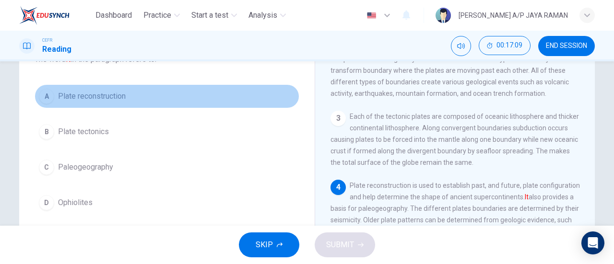
click at [172, 91] on button "A Plate reconstruction" at bounding box center [167, 96] width 265 height 24
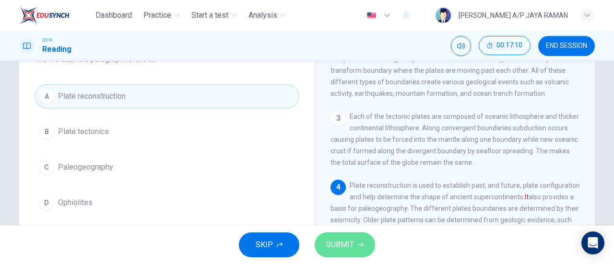
click at [328, 245] on span "SUBMIT" at bounding box center [340, 244] width 28 height 13
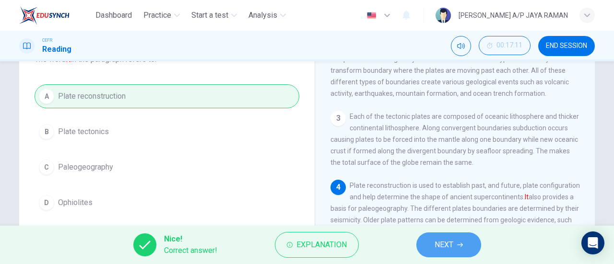
click at [441, 246] on span "NEXT" at bounding box center [444, 244] width 19 height 13
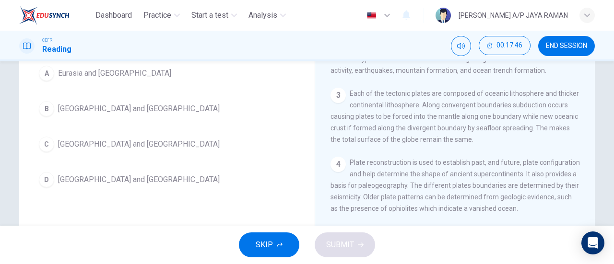
scroll to position [87, 0]
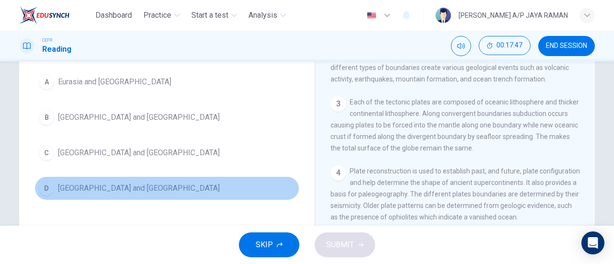
click at [90, 186] on span "Africa and South America" at bounding box center [139, 189] width 162 height 12
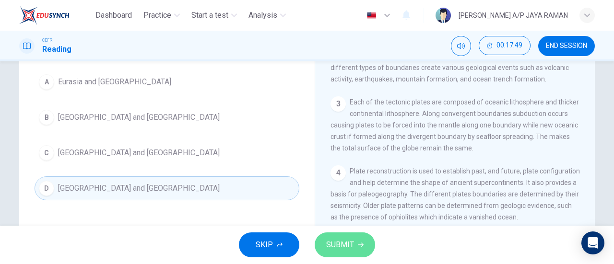
click at [349, 244] on span "SUBMIT" at bounding box center [340, 244] width 28 height 13
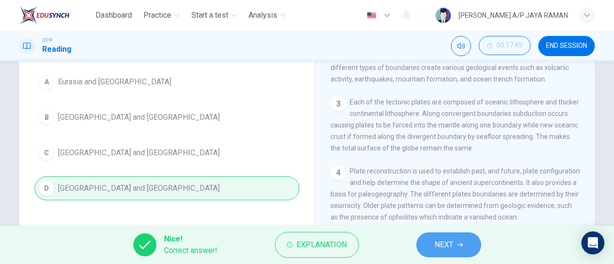
click at [448, 245] on span "NEXT" at bounding box center [444, 244] width 19 height 13
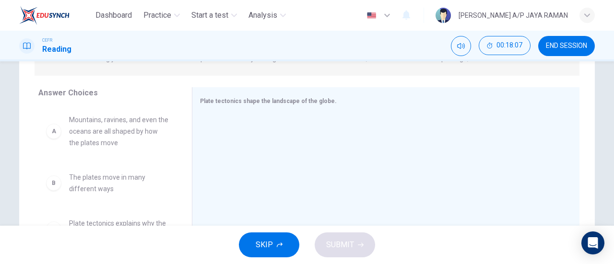
scroll to position [139, 0]
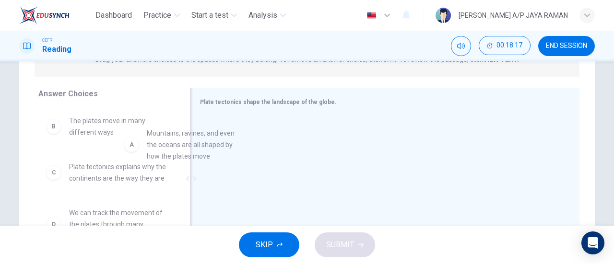
drag, startPoint x: 131, startPoint y: 127, endPoint x: 293, endPoint y: 133, distance: 161.7
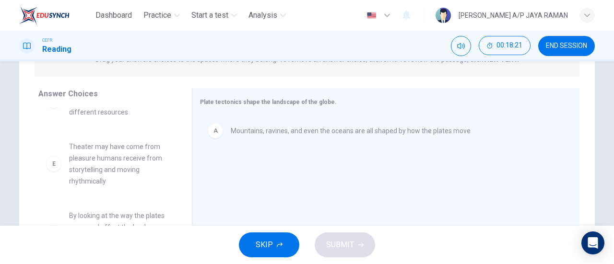
scroll to position [144, 0]
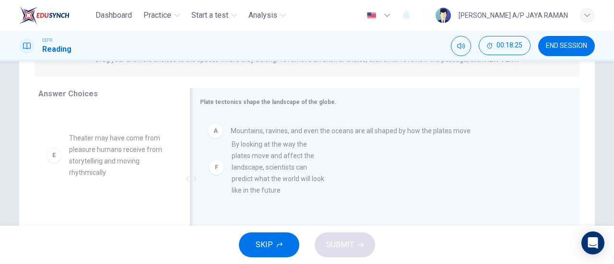
drag, startPoint x: 133, startPoint y: 212, endPoint x: 301, endPoint y: 150, distance: 178.6
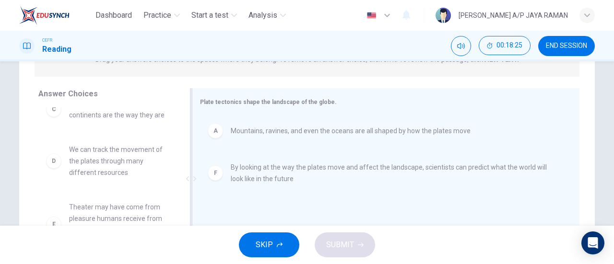
scroll to position [75, 0]
drag, startPoint x: 185, startPoint y: 186, endPoint x: 181, endPoint y: 201, distance: 15.7
click at [181, 201] on div "Answer Choices B The plates move in many different ways C Plate tectonics expla…" at bounding box center [307, 181] width 576 height 186
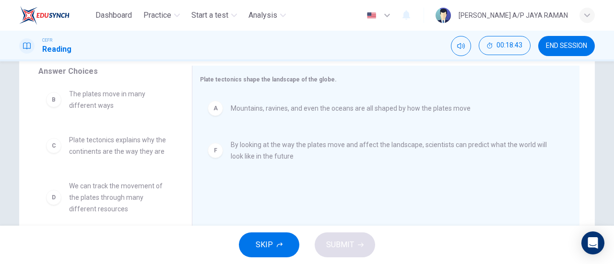
scroll to position [0, 0]
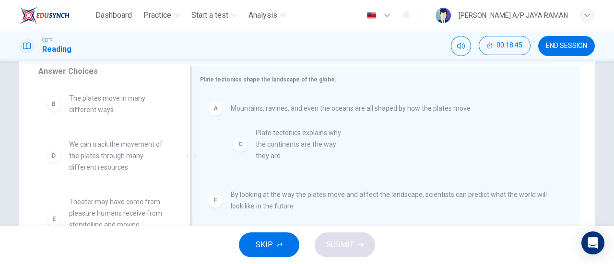
drag, startPoint x: 60, startPoint y: 173, endPoint x: 266, endPoint y: 162, distance: 205.6
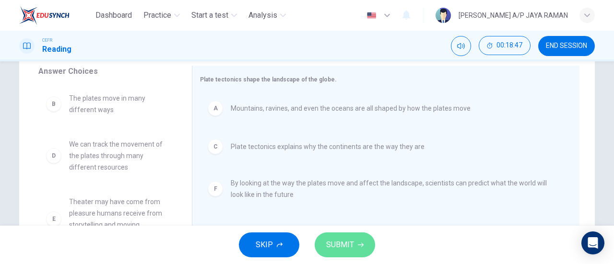
click at [356, 244] on button "SUBMIT" at bounding box center [345, 245] width 60 height 25
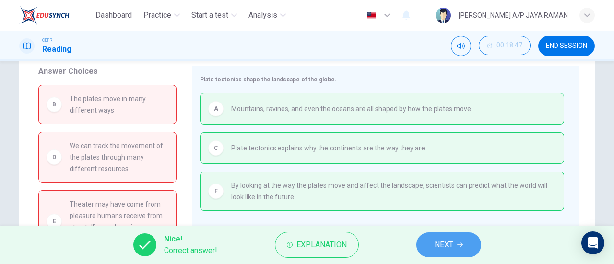
click at [458, 247] on icon "button" at bounding box center [460, 245] width 6 height 6
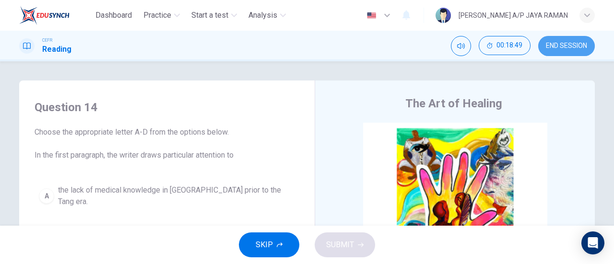
click at [570, 47] on span "END SESSION" at bounding box center [566, 46] width 41 height 8
